Goal: Task Accomplishment & Management: Manage account settings

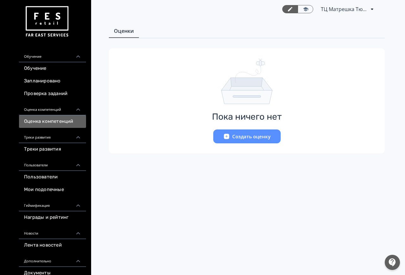
click at [63, 96] on link "Проверка заданий" at bounding box center [52, 94] width 67 height 13
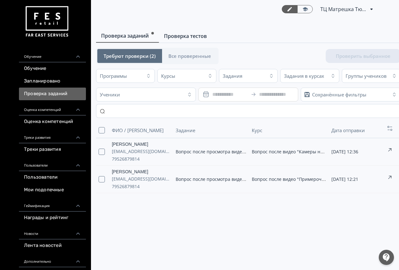
click at [177, 40] on span "Проверка тестов" at bounding box center [185, 36] width 43 height 8
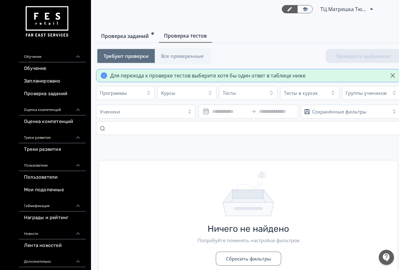
click at [134, 40] on link "Проверка заданий" at bounding box center [127, 36] width 63 height 13
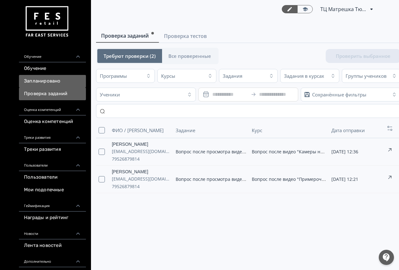
click at [57, 79] on link "Запланировано" at bounding box center [52, 81] width 67 height 13
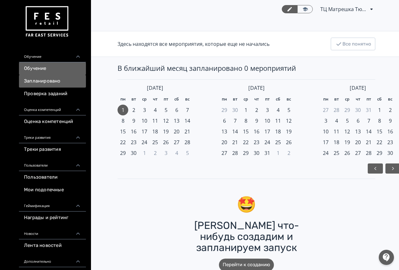
click at [48, 68] on link "Обучение" at bounding box center [52, 68] width 67 height 13
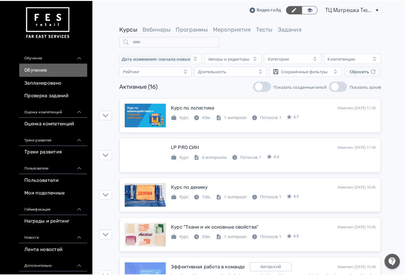
scroll to position [42, 0]
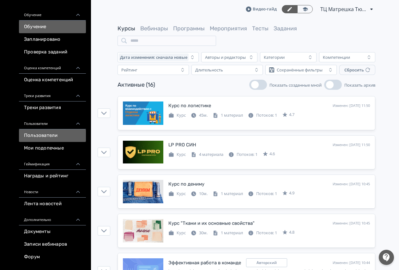
click at [57, 137] on link "Пользователи" at bounding box center [52, 135] width 67 height 13
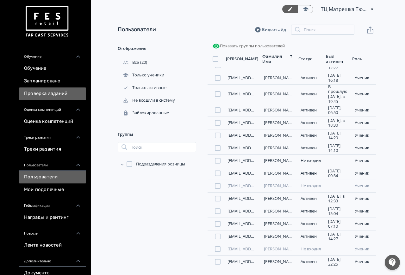
click at [40, 93] on link "Проверка заданий" at bounding box center [52, 94] width 67 height 13
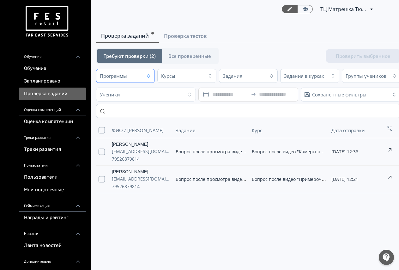
click at [143, 79] on button "Программы" at bounding box center [125, 76] width 59 height 14
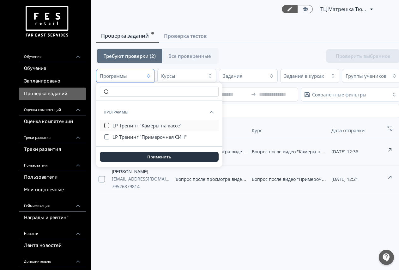
click at [107, 126] on button "button" at bounding box center [106, 125] width 5 height 5
click at [107, 137] on button "button" at bounding box center [106, 136] width 5 height 5
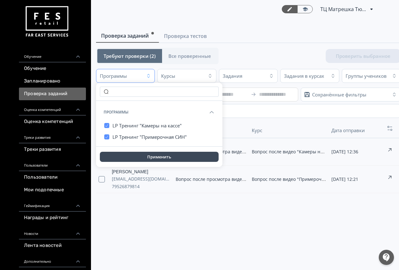
click at [137, 158] on button "Применить" at bounding box center [159, 157] width 119 height 10
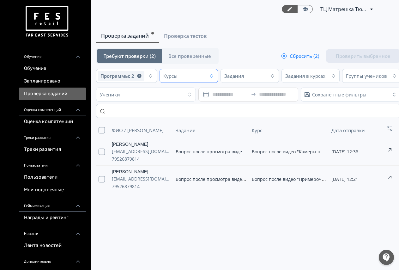
click at [204, 74] on div "Курсы" at bounding box center [184, 76] width 44 height 10
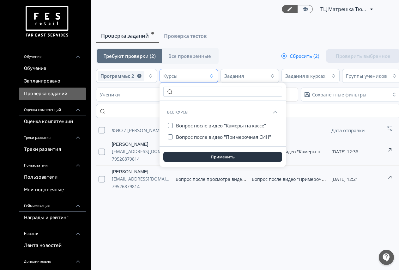
click at [204, 75] on div "Курсы" at bounding box center [184, 76] width 44 height 10
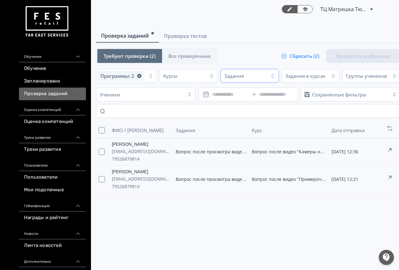
click at [247, 76] on div "Задания" at bounding box center [245, 76] width 44 height 10
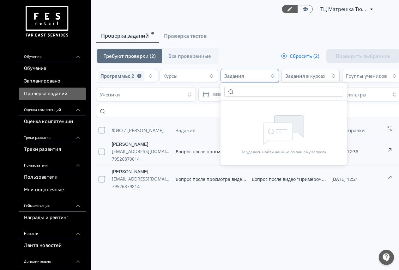
drag, startPoint x: 247, startPoint y: 76, endPoint x: 256, endPoint y: 78, distance: 9.0
click at [248, 76] on div "Задания" at bounding box center [245, 76] width 44 height 10
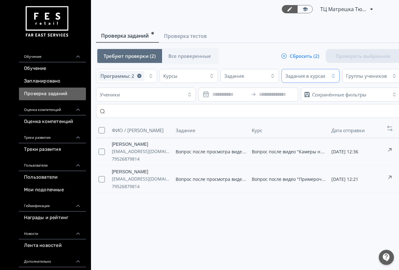
click at [315, 74] on div "Задания в курсах" at bounding box center [305, 76] width 40 height 6
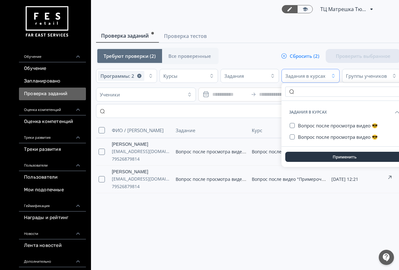
click at [315, 75] on div "Задания в курсах" at bounding box center [305, 76] width 40 height 6
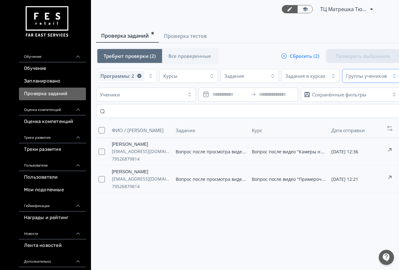
click at [365, 75] on div "Группы учеников" at bounding box center [366, 76] width 41 height 6
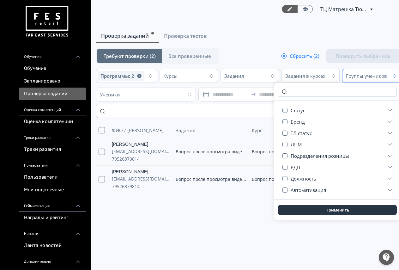
click at [365, 75] on div "Группы учеников" at bounding box center [366, 76] width 41 height 6
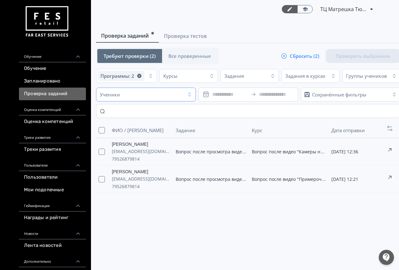
click at [178, 98] on div "Ученики" at bounding box center [140, 94] width 85 height 10
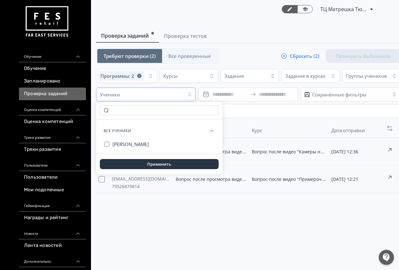
click at [178, 98] on div "Ученики" at bounding box center [140, 94] width 85 height 10
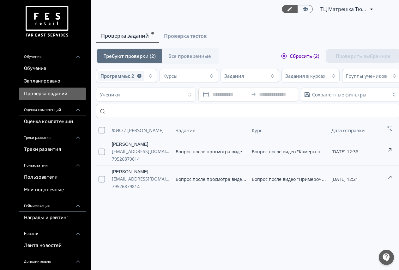
click at [293, 53] on button "Сбросить (2)" at bounding box center [300, 56] width 39 height 6
click at [217, 157] on td "Вопрос после просмотра видео 😎" at bounding box center [211, 152] width 76 height 28
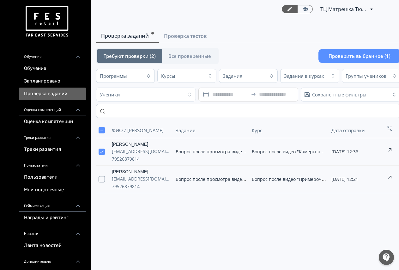
scroll to position [0, 7]
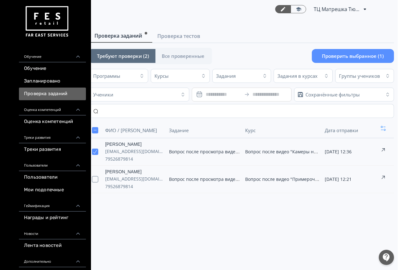
click at [381, 126] on icon "button" at bounding box center [383, 128] width 5 height 5
click at [96, 151] on button "button" at bounding box center [95, 152] width 6 height 6
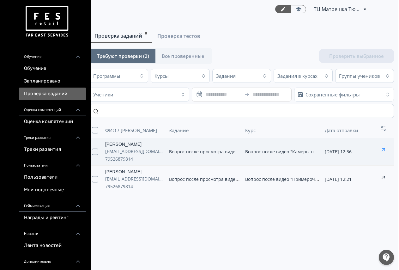
click at [385, 150] on icon "button" at bounding box center [383, 150] width 6 height 6
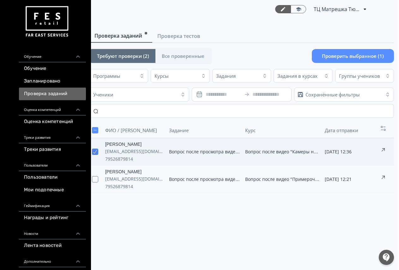
click at [94, 152] on button "button" at bounding box center [95, 152] width 6 height 6
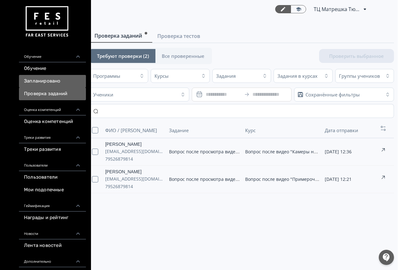
click at [52, 83] on link "Запланировано" at bounding box center [52, 81] width 67 height 13
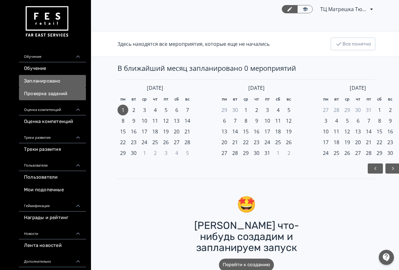
click at [57, 94] on link "Проверка заданий" at bounding box center [52, 94] width 67 height 13
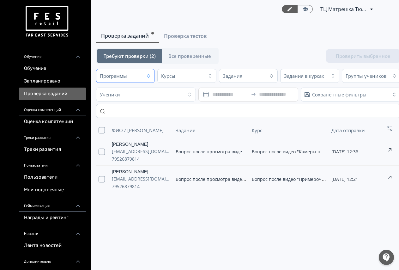
drag, startPoint x: 143, startPoint y: 78, endPoint x: 139, endPoint y: 82, distance: 5.4
click at [142, 79] on button "Программы" at bounding box center [125, 76] width 59 height 14
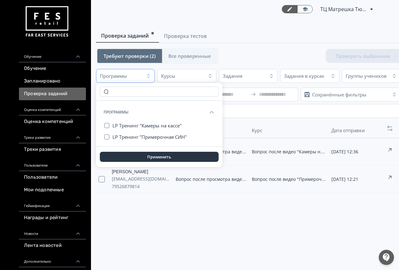
click at [143, 77] on button "Программы" at bounding box center [125, 76] width 59 height 14
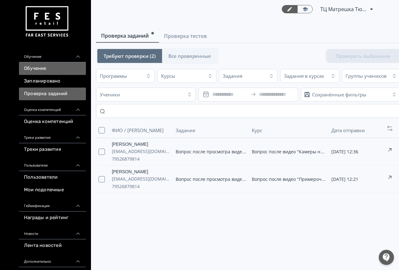
click at [54, 71] on link "Обучение" at bounding box center [52, 68] width 67 height 13
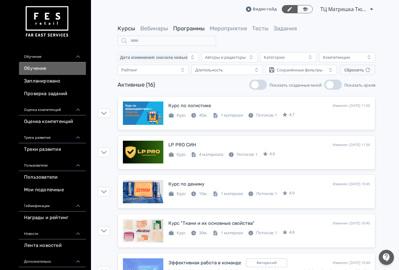
click at [186, 30] on link "Программы" at bounding box center [189, 28] width 32 height 7
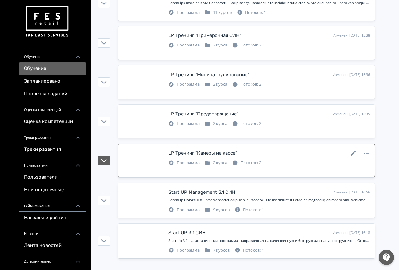
scroll to position [4, 0]
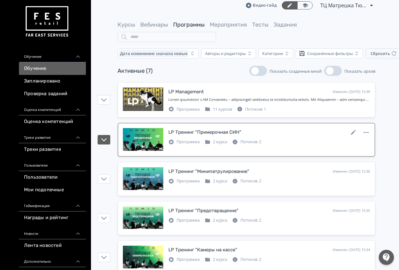
click at [274, 145] on div "Программа 2 курса Потоков: 2" at bounding box center [269, 142] width 202 height 8
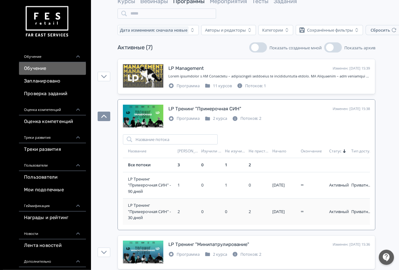
scroll to position [36, 0]
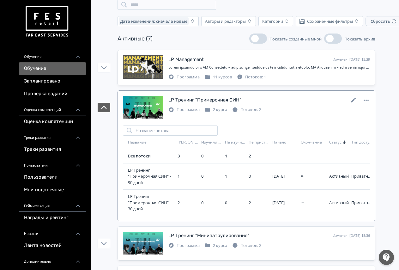
click at [285, 118] on div "LP Тренинг "Примерочная СИН" Изменен: [DATE] 15:38 Программа 2 курса Потоков: 2" at bounding box center [246, 107] width 247 height 23
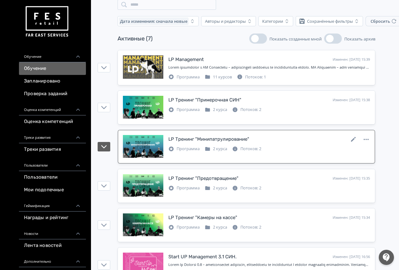
click at [195, 154] on div "LP Тренинг "Минипатрулирование" Изменен: [DATE] 15:36 Программа 2 курса Потоков…" at bounding box center [246, 146] width 247 height 23
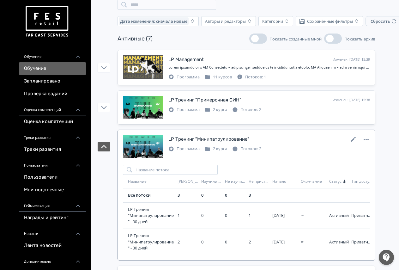
click at [292, 138] on div "LP Тренинг "Минипатрулирование" Изменен: [DATE] 15:36" at bounding box center [269, 139] width 202 height 8
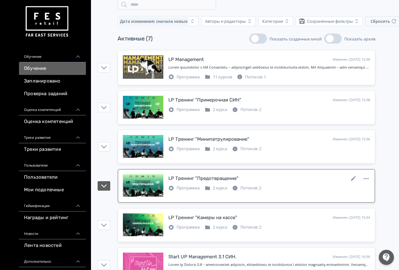
click at [269, 192] on div "LP Тренинг "Предотвращение" Изменен: [DATE] 15:35 Программа 2 курса Потоков: 2" at bounding box center [246, 185] width 247 height 23
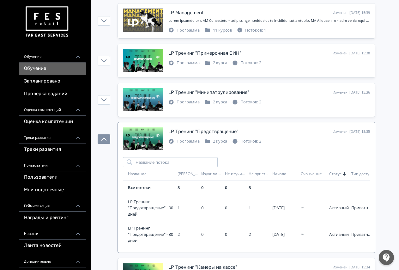
scroll to position [101, 0]
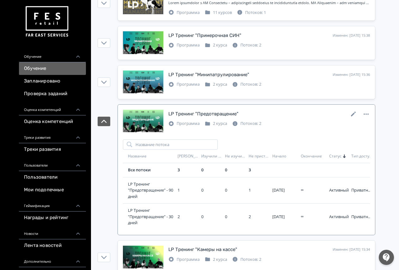
click at [266, 113] on div "LP Тренинг "Предотвращение" Изменен: [DATE] 15:35" at bounding box center [269, 114] width 202 height 8
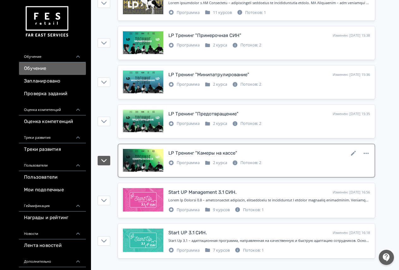
click at [262, 153] on div "LP Тренинг "Камеры на кассе" Изменен: [DATE] 15:34" at bounding box center [269, 153] width 202 height 8
